Goal: Transaction & Acquisition: Purchase product/service

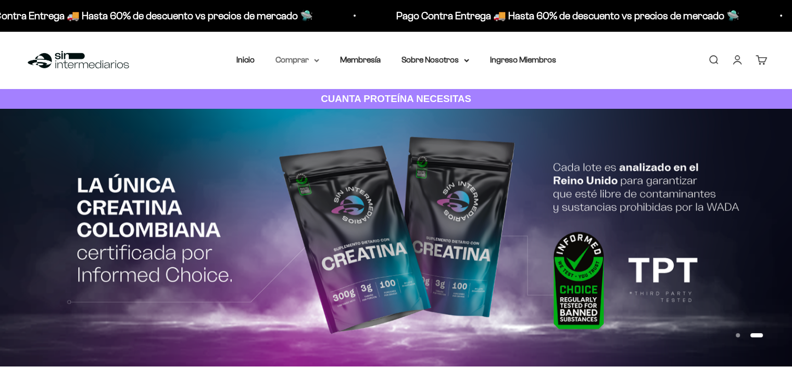
click at [295, 58] on summary "Comprar" at bounding box center [297, 60] width 44 height 14
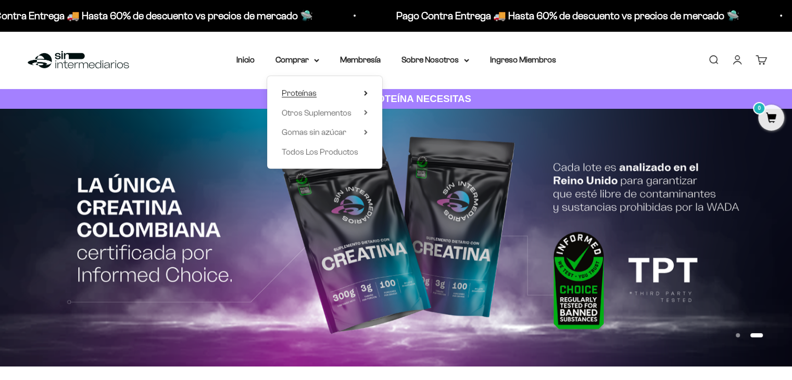
click at [364, 98] on summary "Proteínas" at bounding box center [325, 93] width 86 height 14
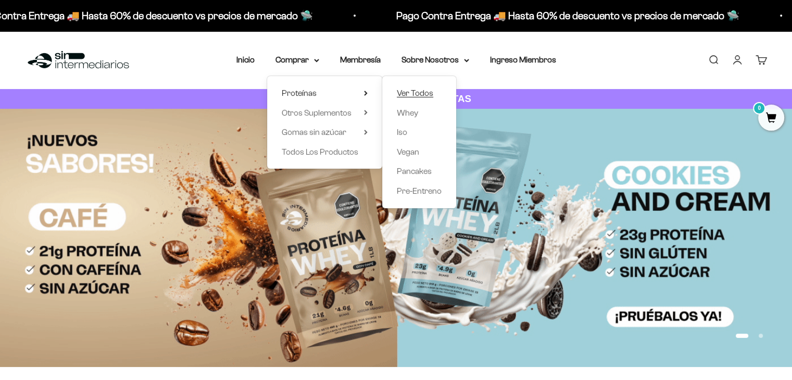
click at [415, 97] on span "Ver Todos" at bounding box center [415, 92] width 36 height 9
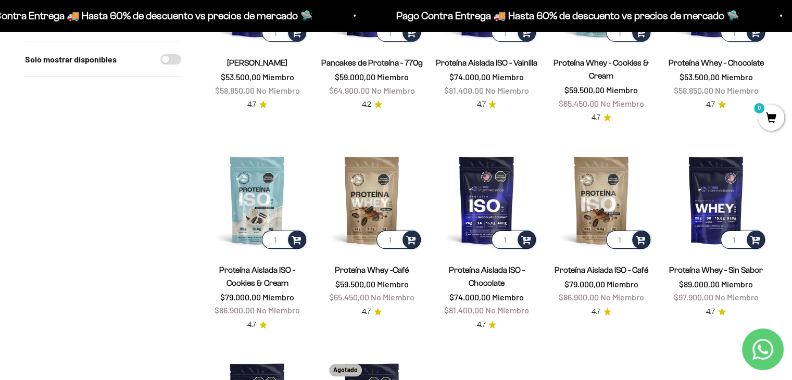
scroll to position [223, 0]
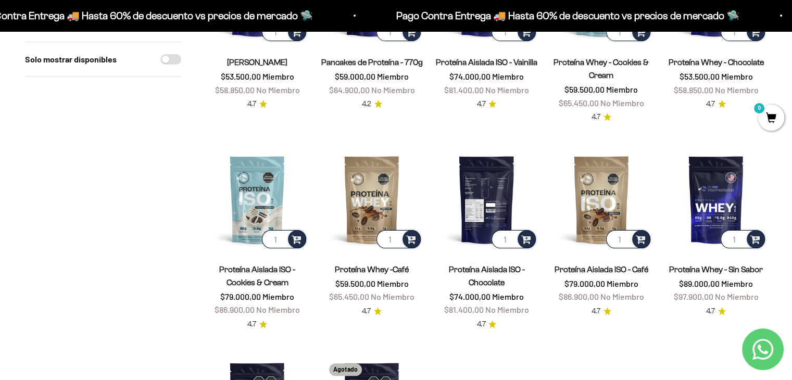
click at [467, 201] on img at bounding box center [486, 199] width 102 height 102
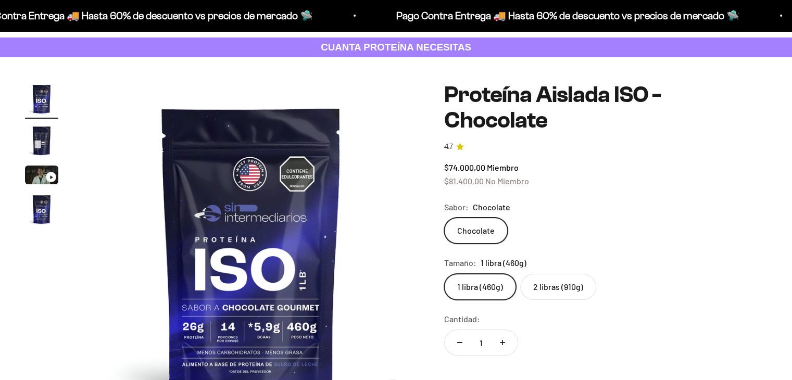
scroll to position [52, 0]
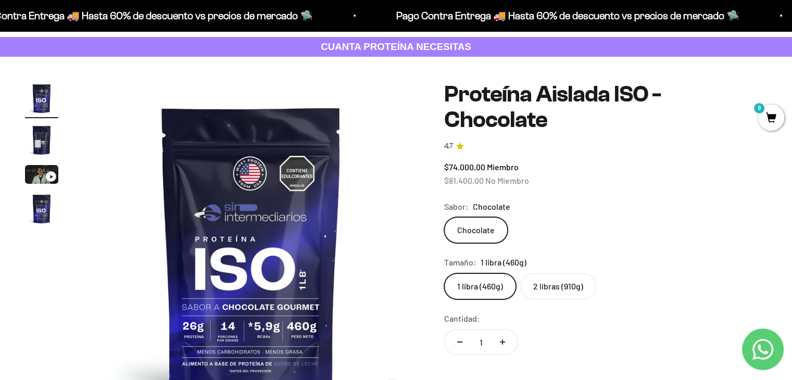
click at [575, 273] on label "2 libras (910g)" at bounding box center [558, 286] width 76 height 26
click at [444, 273] on input "2 libras (910g)" at bounding box center [443, 273] width 1 height 1
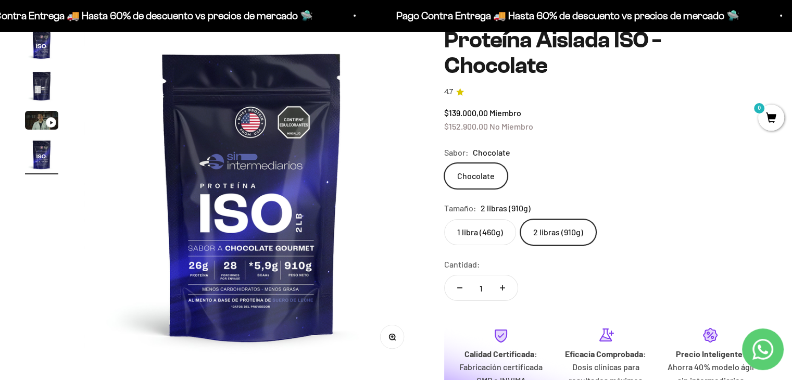
scroll to position [106, 0]
click at [474, 219] on label "1 libra (460g)" at bounding box center [480, 232] width 72 height 26
click at [444, 219] on input "1 libra (460g)" at bounding box center [443, 219] width 1 height 1
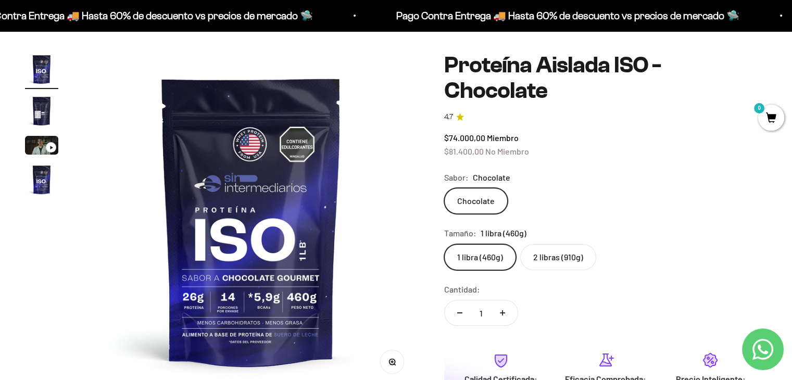
scroll to position [81, 0]
click at [563, 244] on label "2 libras (910g)" at bounding box center [558, 257] width 76 height 26
click at [444, 244] on input "2 libras (910g)" at bounding box center [443, 244] width 1 height 1
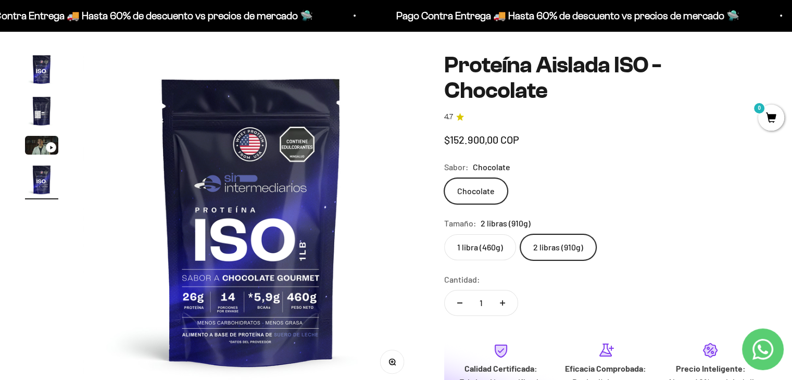
scroll to position [0, 1045]
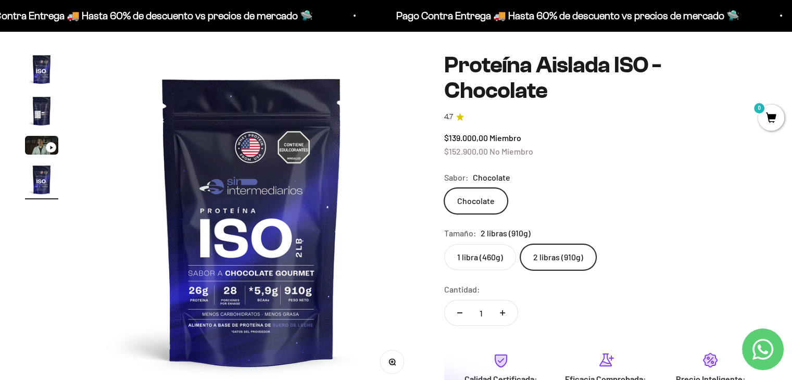
click at [480, 244] on label "1 libra (460g)" at bounding box center [480, 257] width 72 height 26
click at [444, 244] on input "1 libra (460g)" at bounding box center [443, 244] width 1 height 1
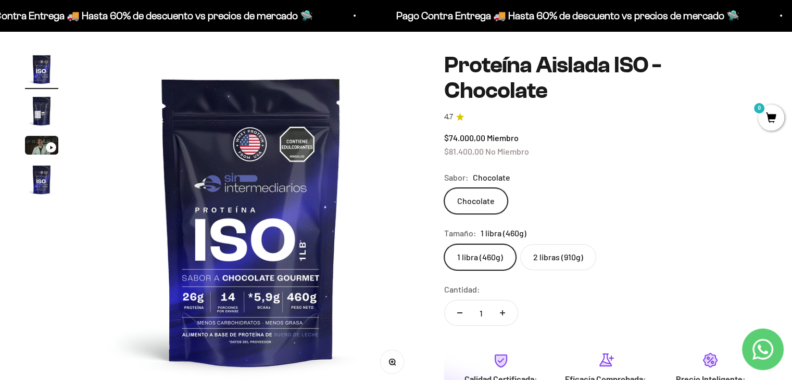
click at [588, 244] on label "2 libras (910g)" at bounding box center [558, 257] width 76 height 26
click at [444, 244] on input "2 libras (910g)" at bounding box center [443, 244] width 1 height 1
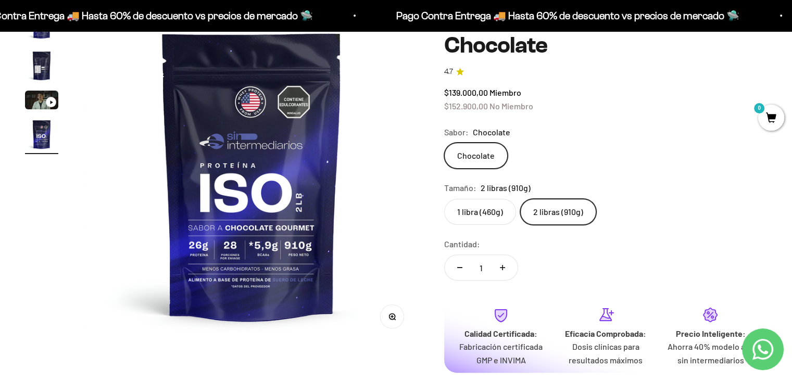
scroll to position [127, 0]
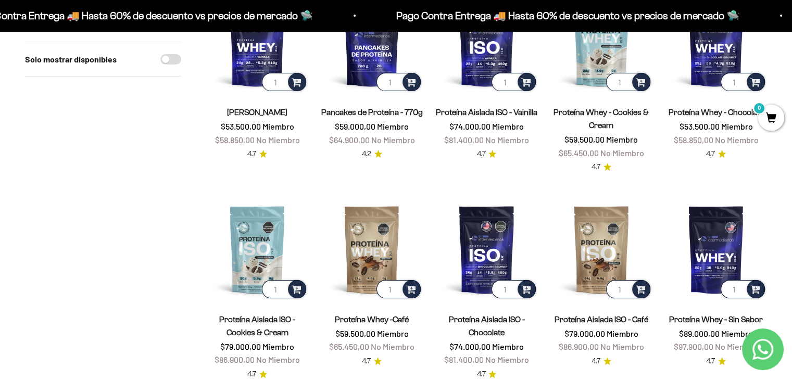
scroll to position [173, 0]
